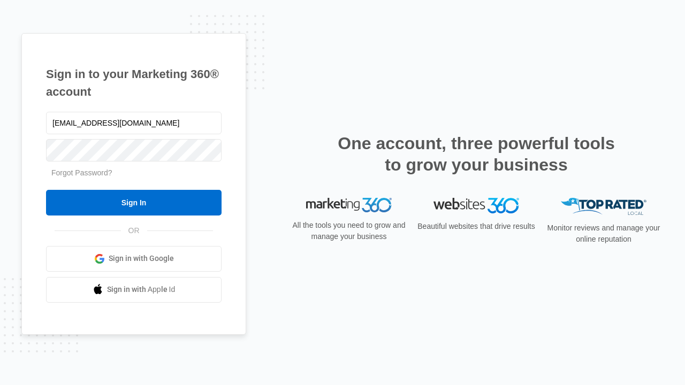
type input "[EMAIL_ADDRESS][DOMAIN_NAME]"
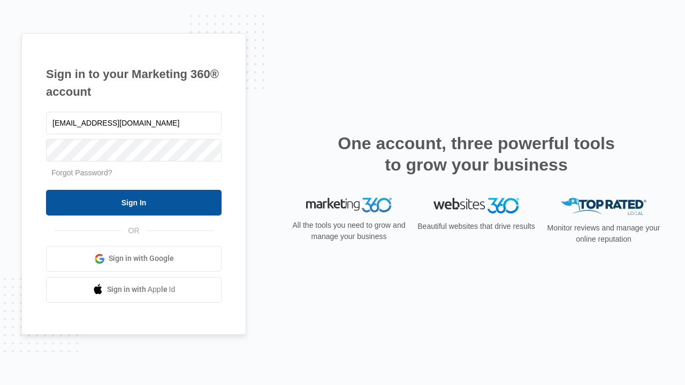
click at [134, 202] on input "Sign In" at bounding box center [133, 203] width 175 height 26
